Goal: Information Seeking & Learning: Learn about a topic

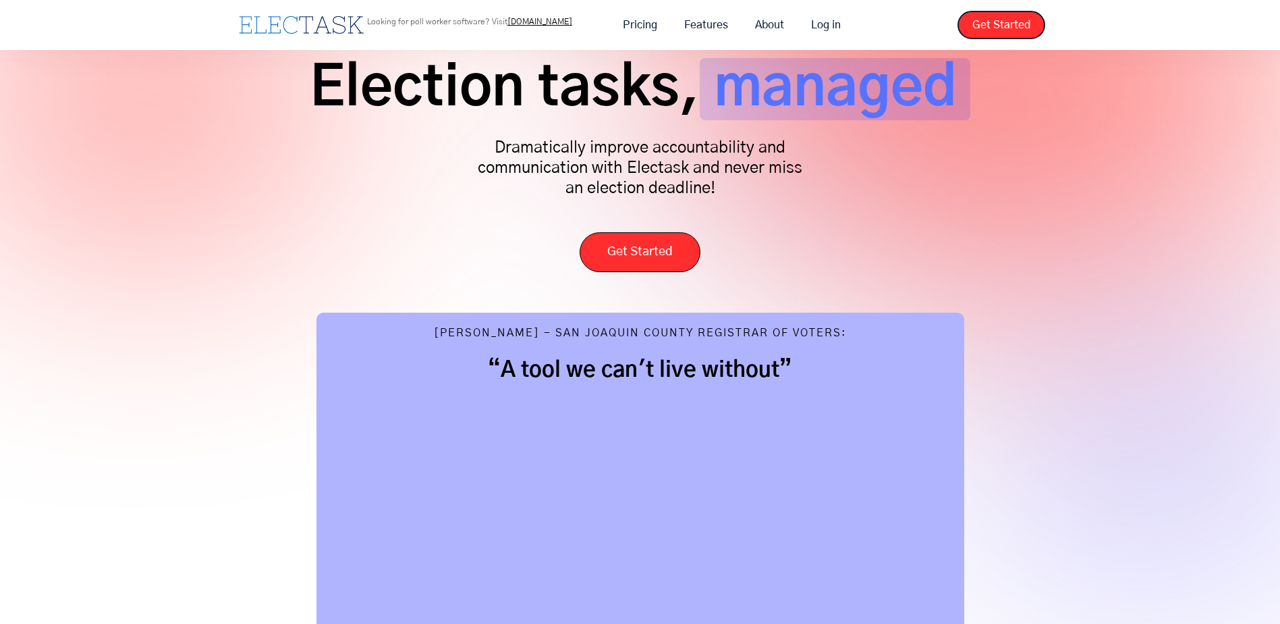
scroll to position [67, 0]
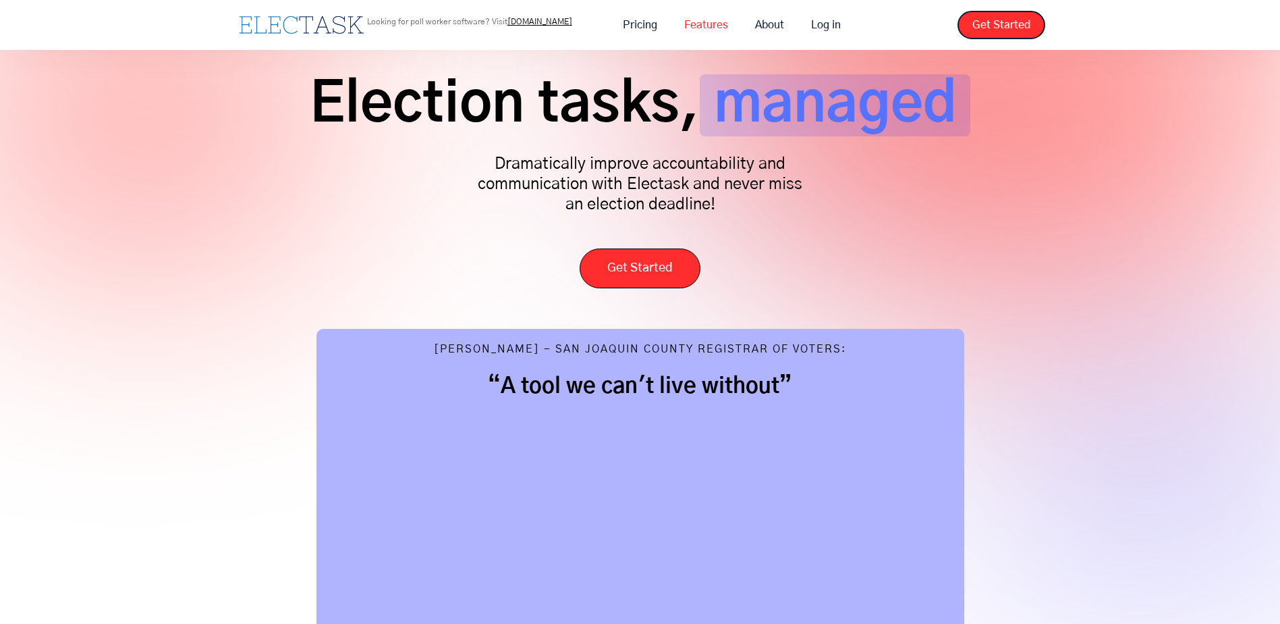
click at [702, 25] on link "Features" at bounding box center [706, 25] width 71 height 28
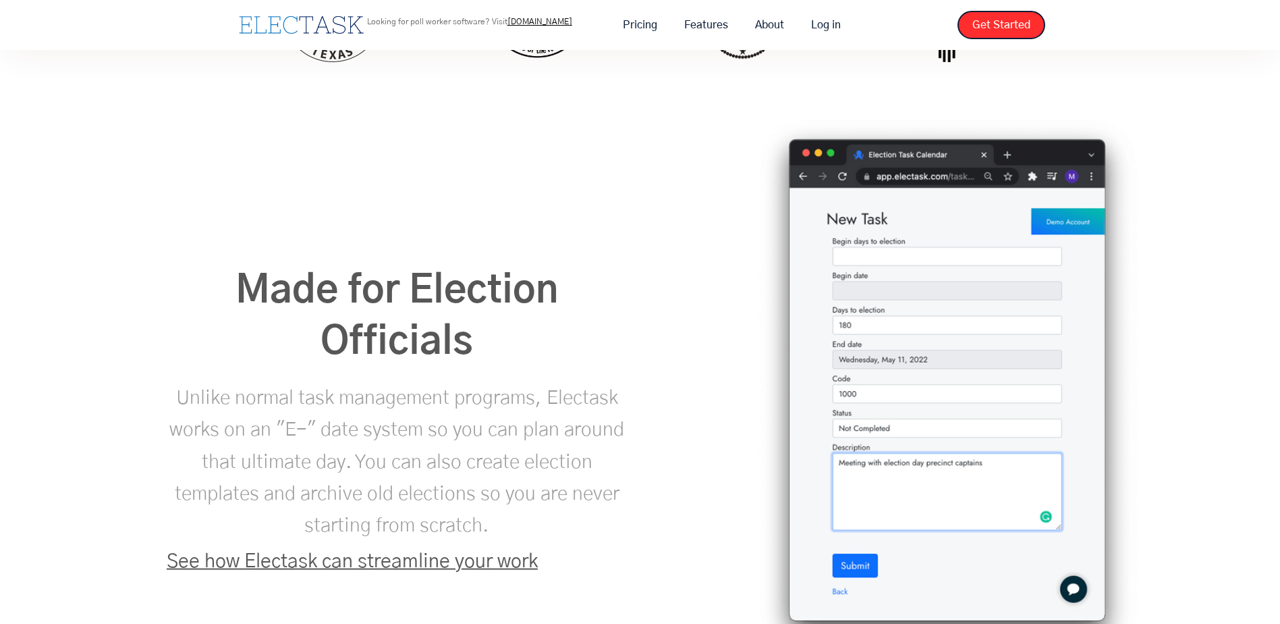
scroll to position [1889, 0]
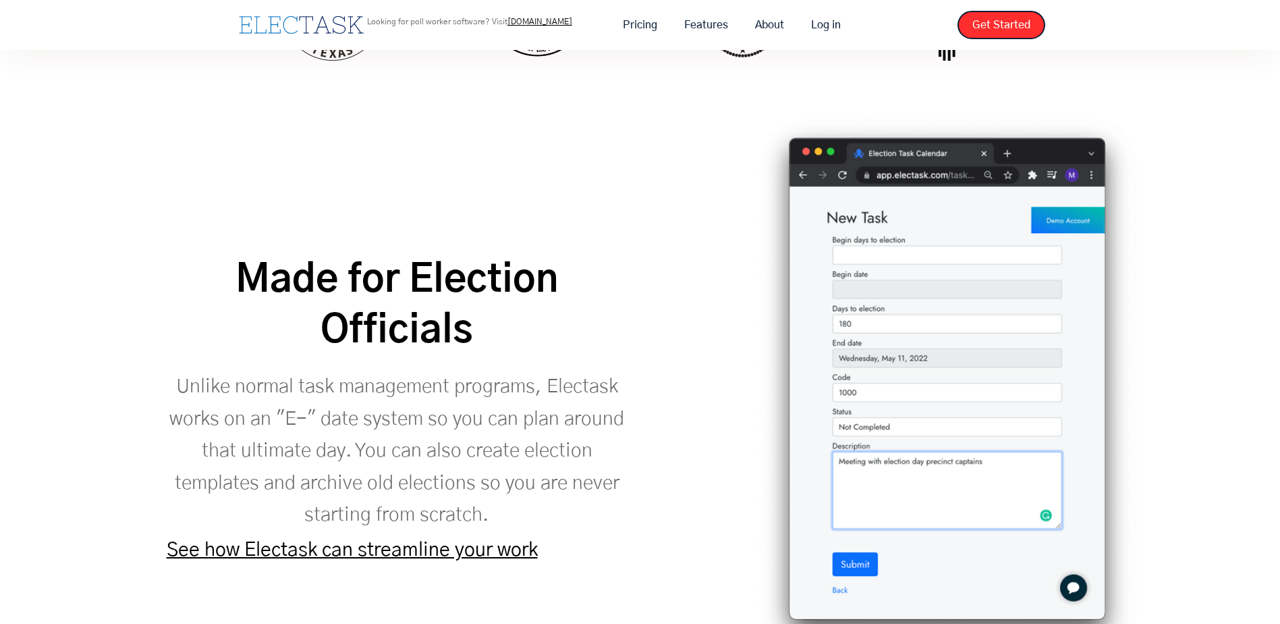
click at [865, 440] on img at bounding box center [947, 390] width 384 height 550
click at [382, 540] on link "See how Electask can streamline your work" at bounding box center [352, 550] width 371 height 20
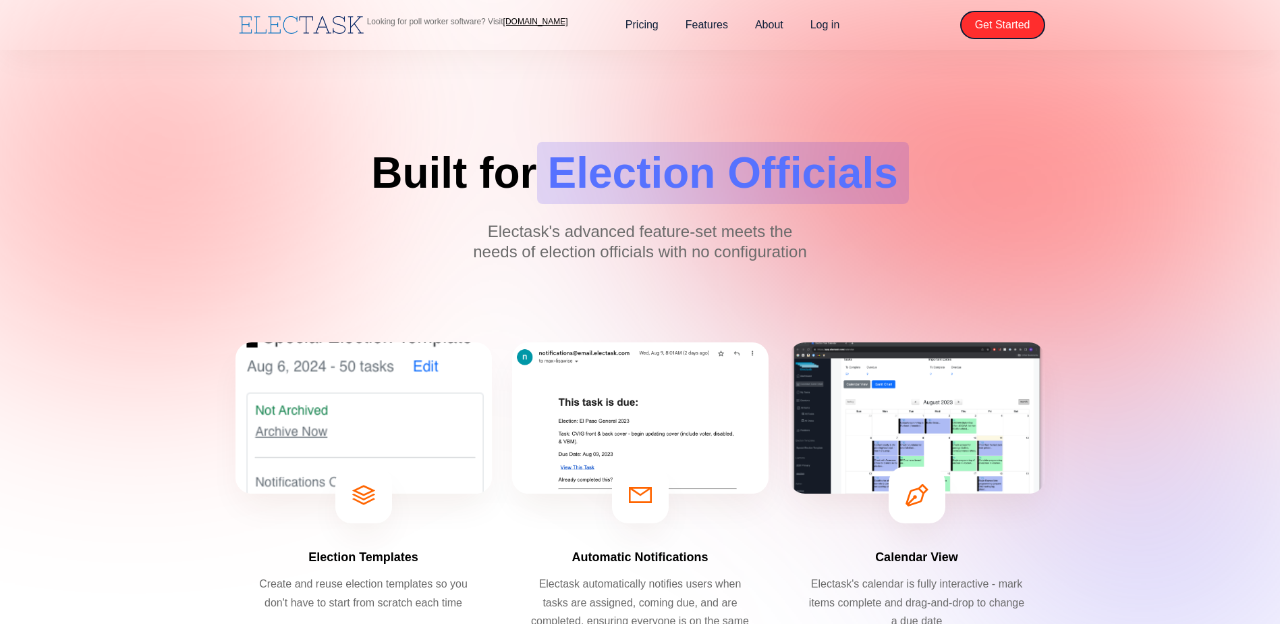
click at [897, 413] on img at bounding box center [917, 417] width 256 height 151
click at [924, 438] on img at bounding box center [917, 417] width 256 height 151
click at [717, 184] on span "Election Officials" at bounding box center [723, 173] width 372 height 62
click at [950, 520] on div "Calendar View Electask's calendar is fully interactive - mark items complete an…" at bounding box center [917, 501] width 256 height 319
click at [919, 511] on div at bounding box center [917, 494] width 57 height 57
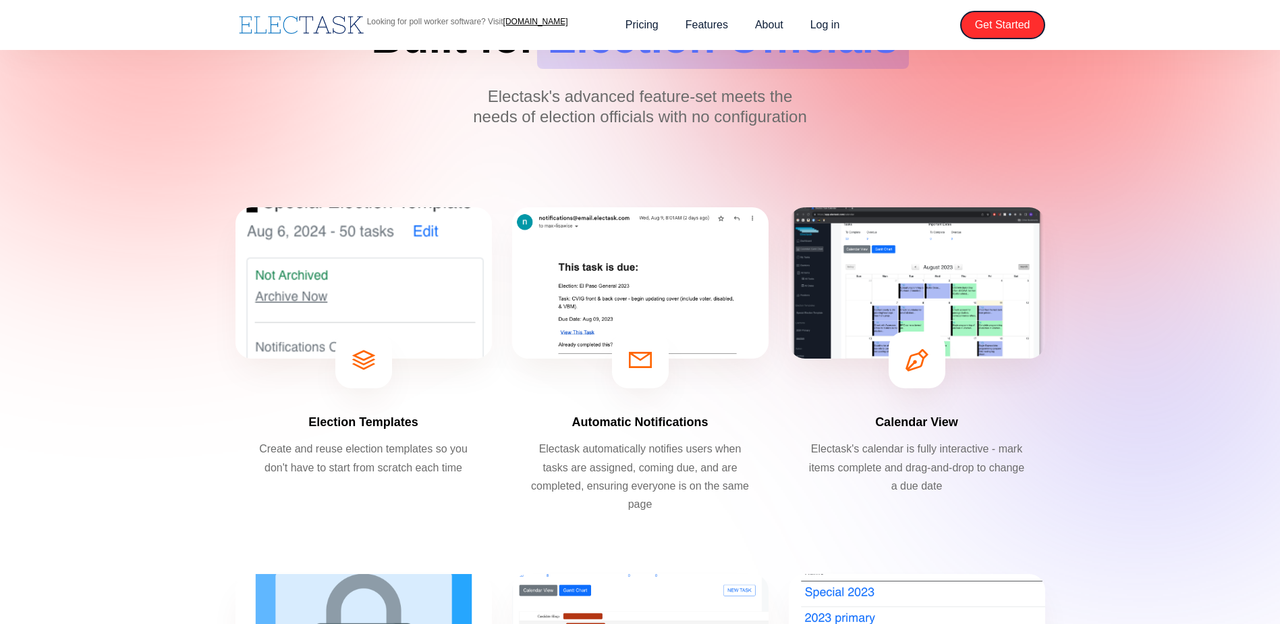
click at [927, 470] on p "Electask's calendar is fully interactive - mark items complete and drag-and-dro…" at bounding box center [917, 466] width 223 height 55
click at [908, 455] on p "Electask's calendar is fully interactive - mark items complete and drag-and-dro…" at bounding box center [917, 466] width 223 height 55
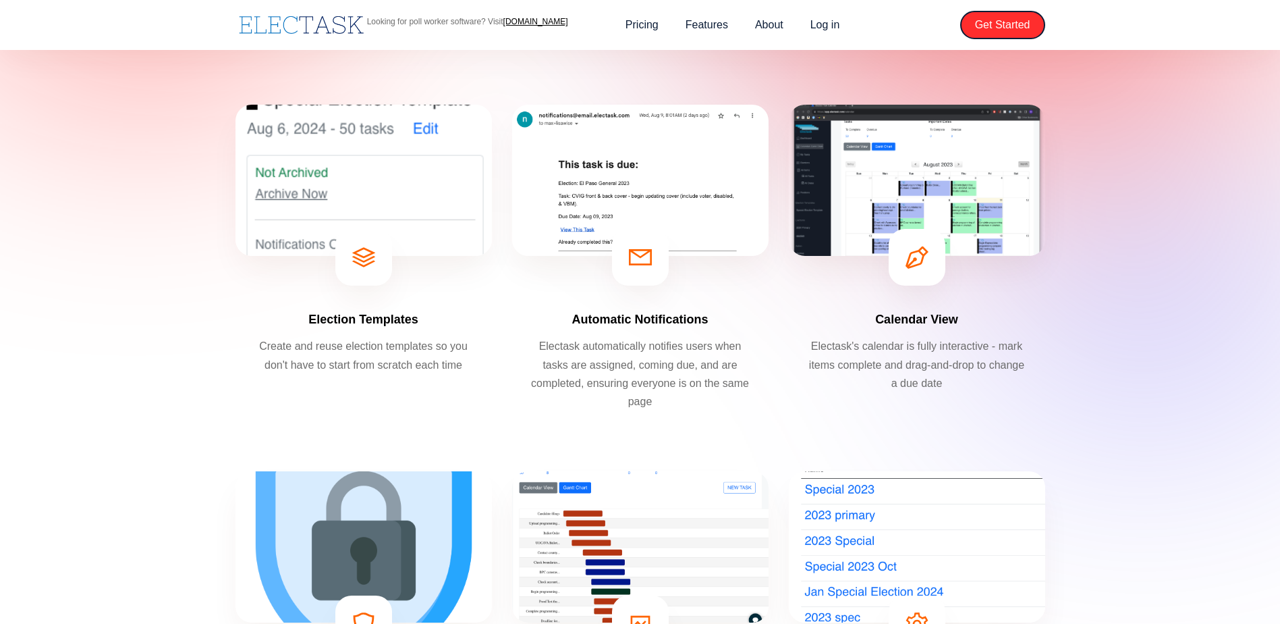
scroll to position [405, 0]
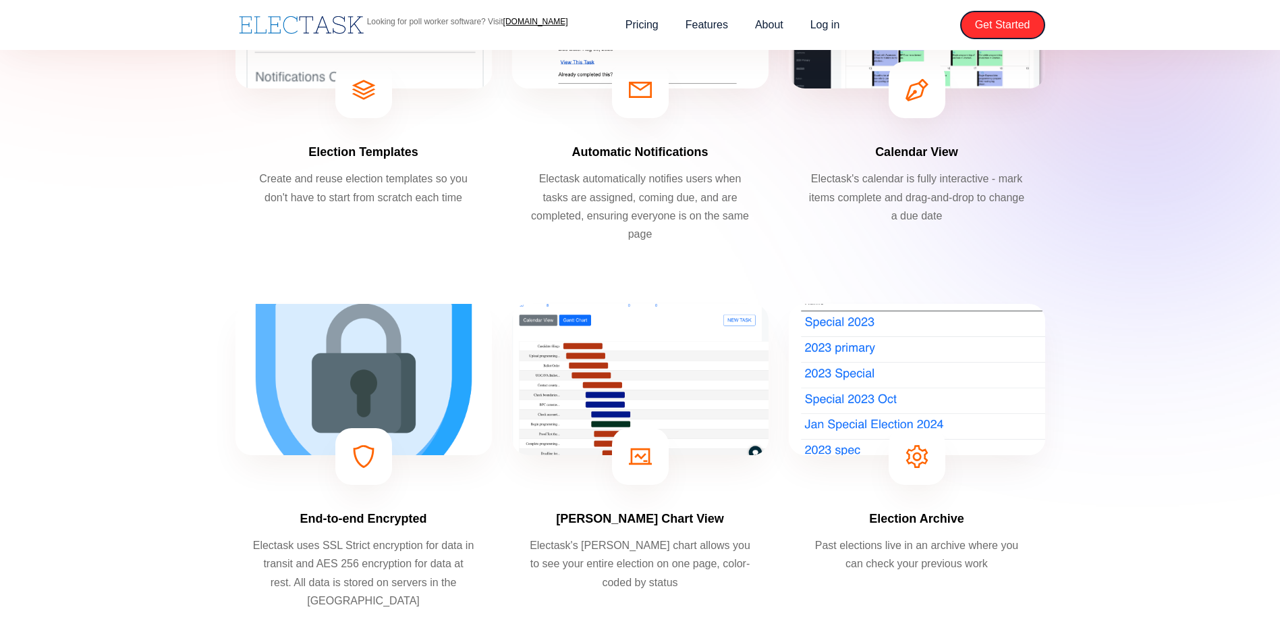
click at [563, 477] on div "Gantt Chart View Electask's Gantt chart allows you to see your entire election …" at bounding box center [640, 463] width 256 height 319
drag, startPoint x: 1125, startPoint y: 377, endPoint x: 929, endPoint y: 407, distance: 198.0
click at [1123, 377] on div "Election Templates Create and reuse election templates so you don't have to sta…" at bounding box center [640, 454] width 1280 height 1148
click at [885, 419] on img at bounding box center [917, 379] width 256 height 151
click at [386, 426] on img at bounding box center [364, 379] width 256 height 151
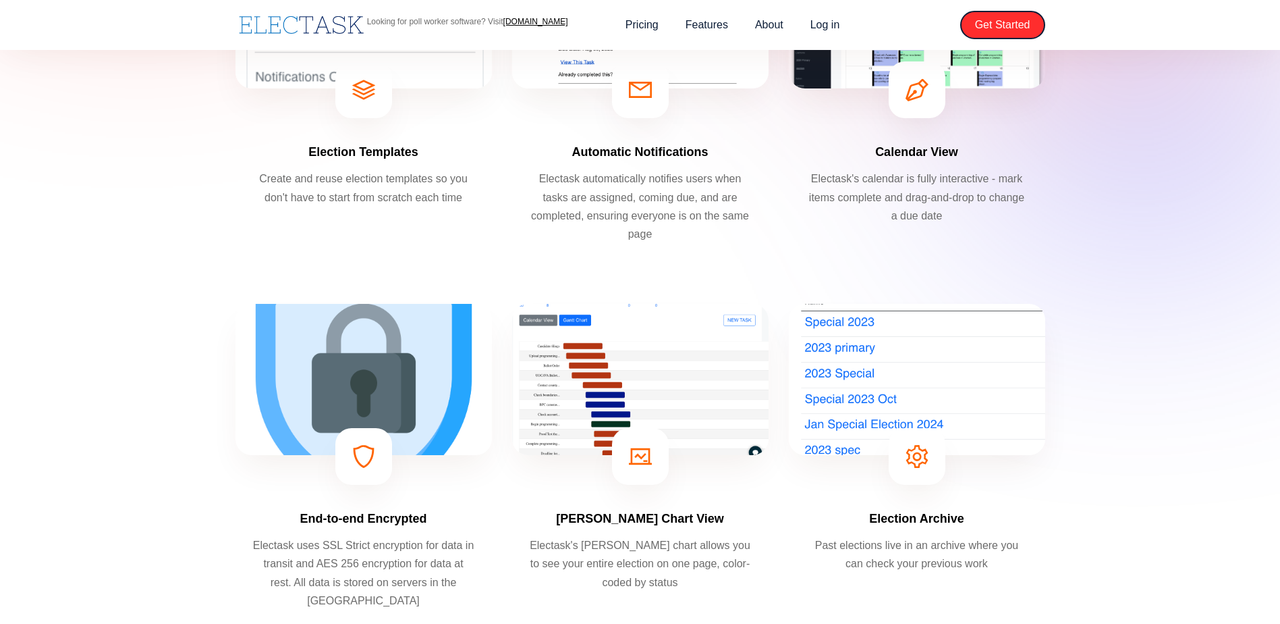
click at [725, 408] on img at bounding box center [640, 379] width 256 height 151
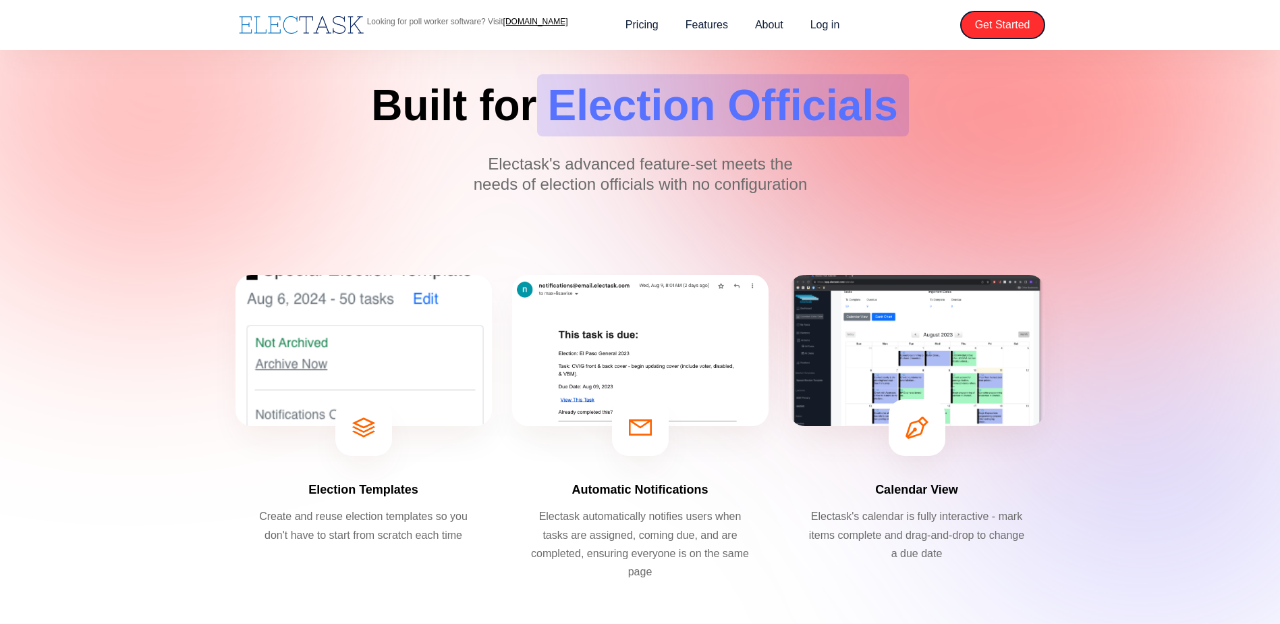
scroll to position [0, 0]
